Goal: Information Seeking & Learning: Learn about a topic

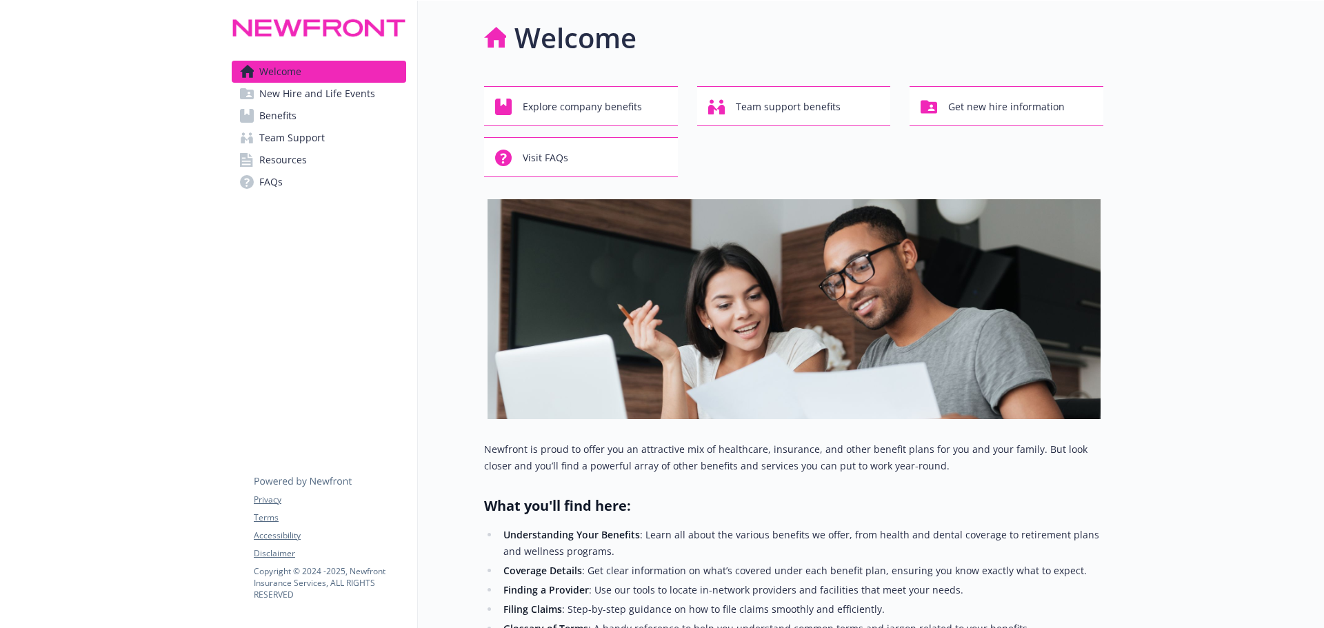
click at [1168, 112] on div at bounding box center [1213, 509] width 221 height 1016
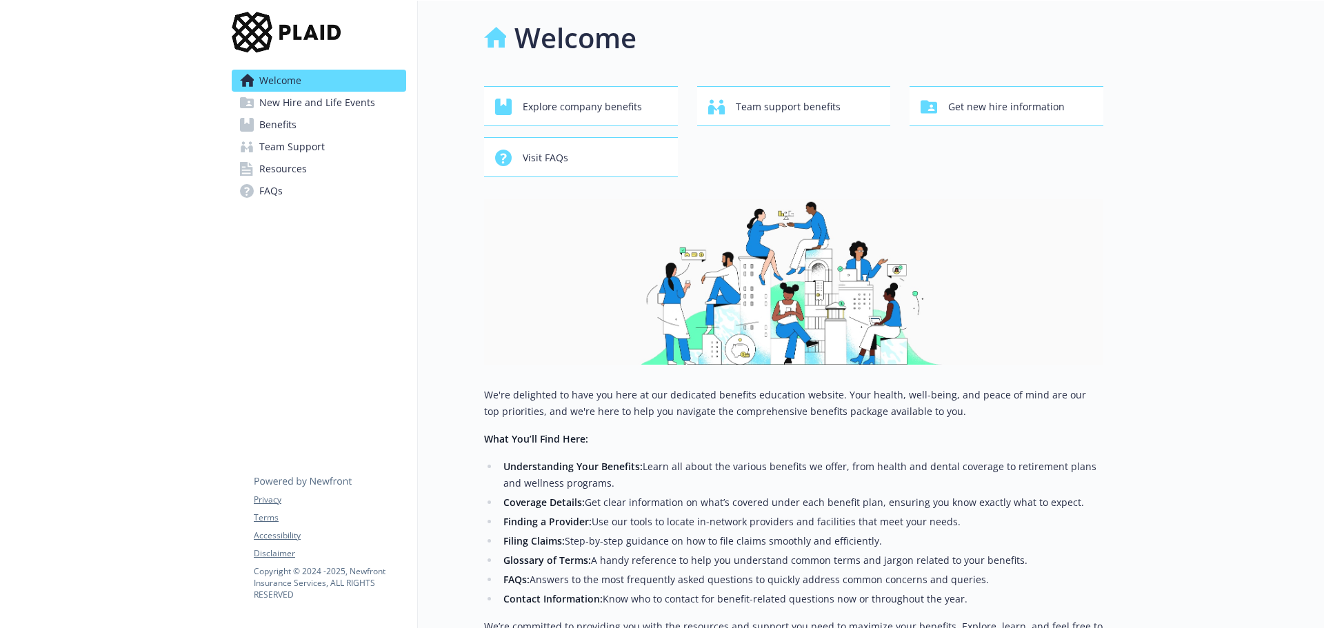
click at [295, 125] on span "Benefits" at bounding box center [277, 125] width 37 height 22
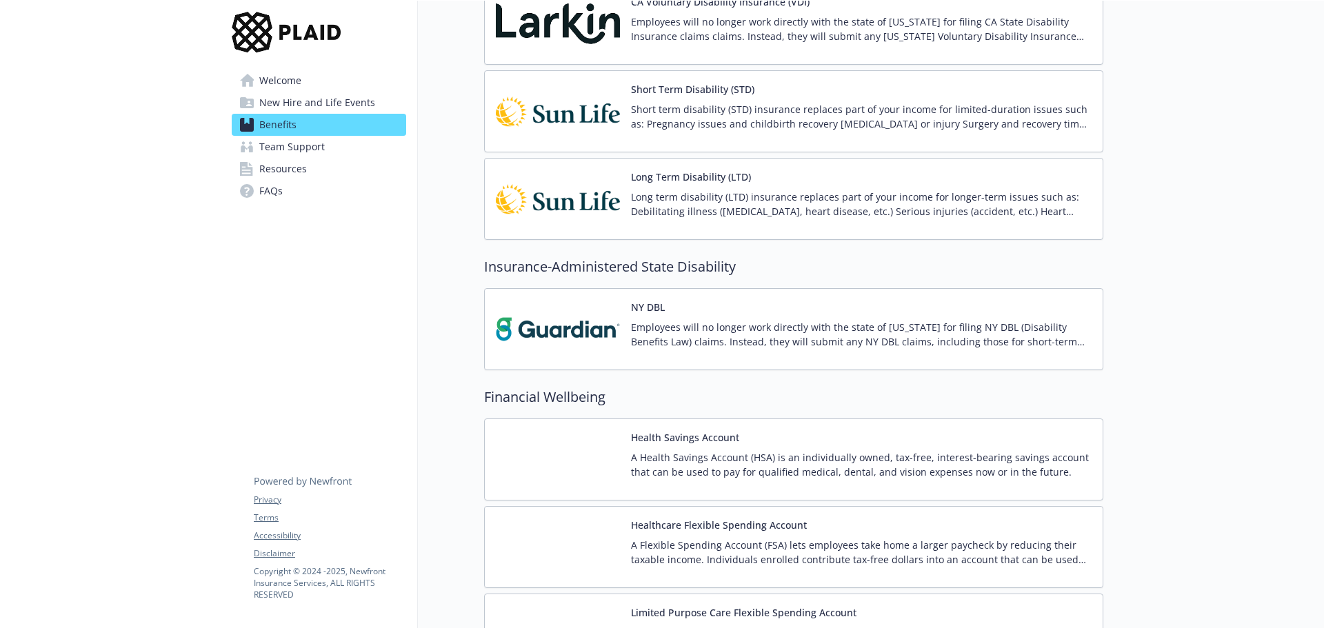
scroll to position [1241, 0]
